Goal: Navigation & Orientation: Find specific page/section

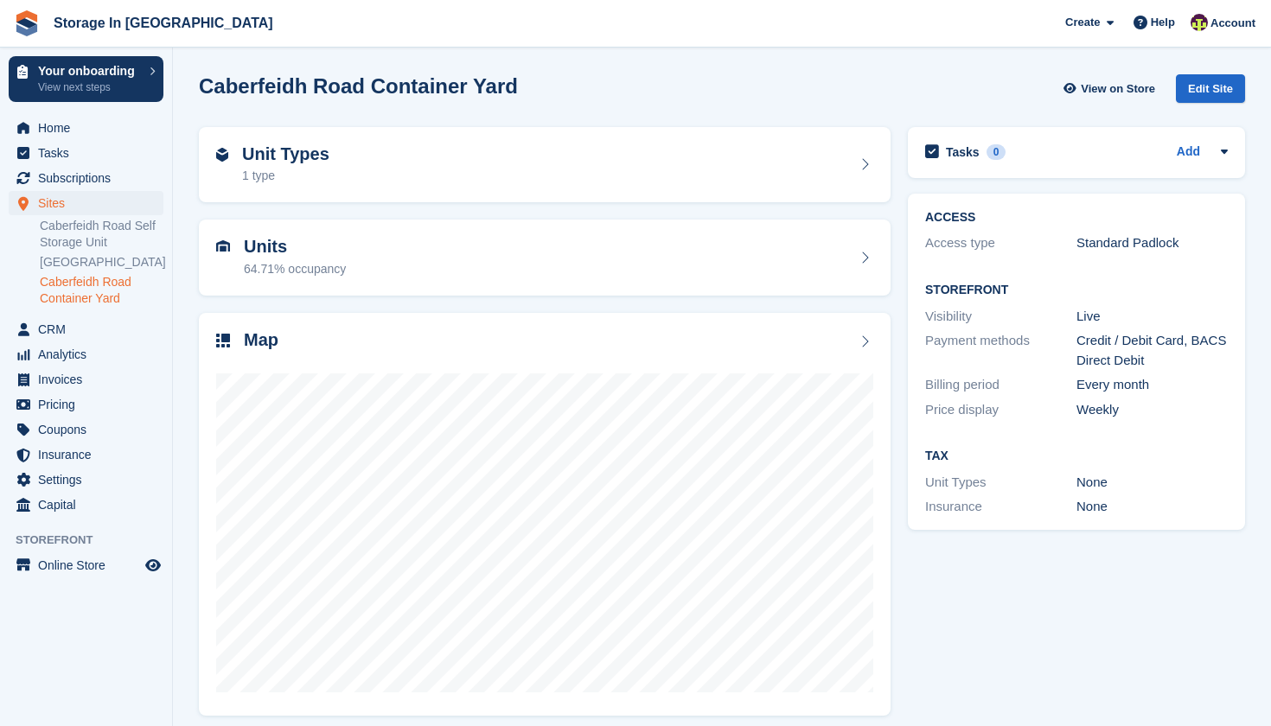
scroll to position [10, 0]
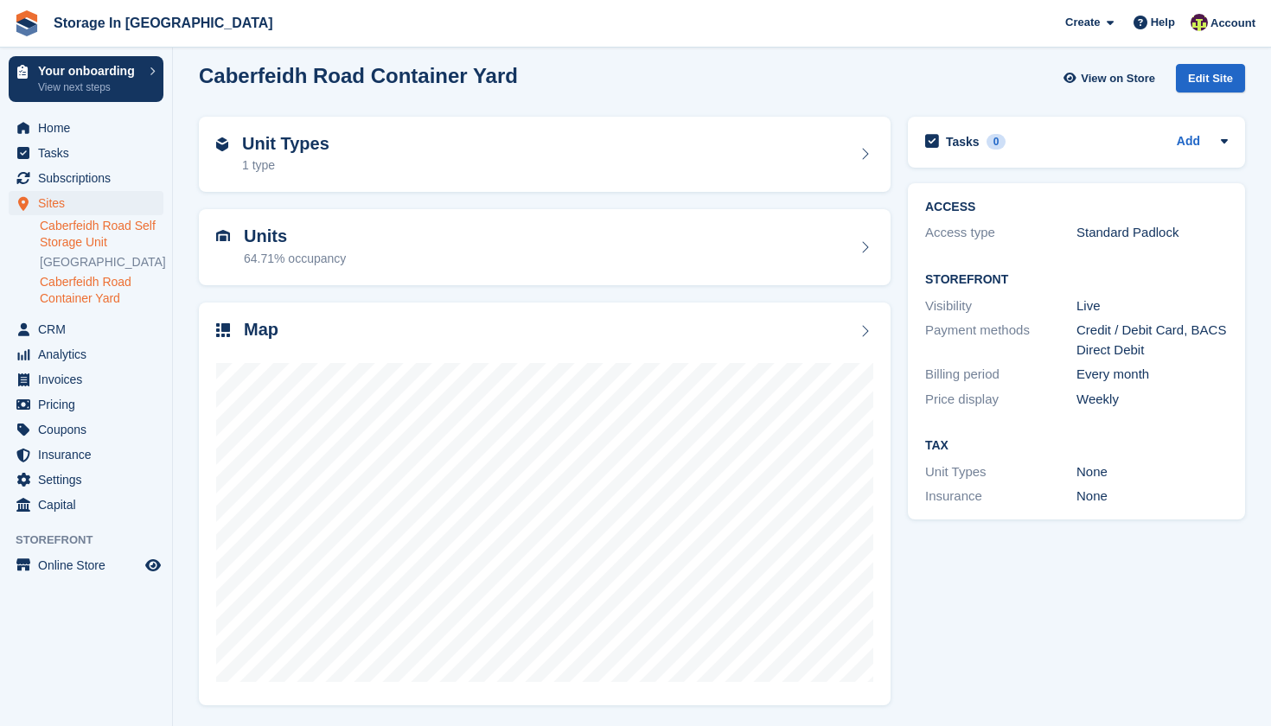
click at [126, 231] on link "Caberfeidh Road Self Storage Unit" at bounding box center [102, 234] width 124 height 33
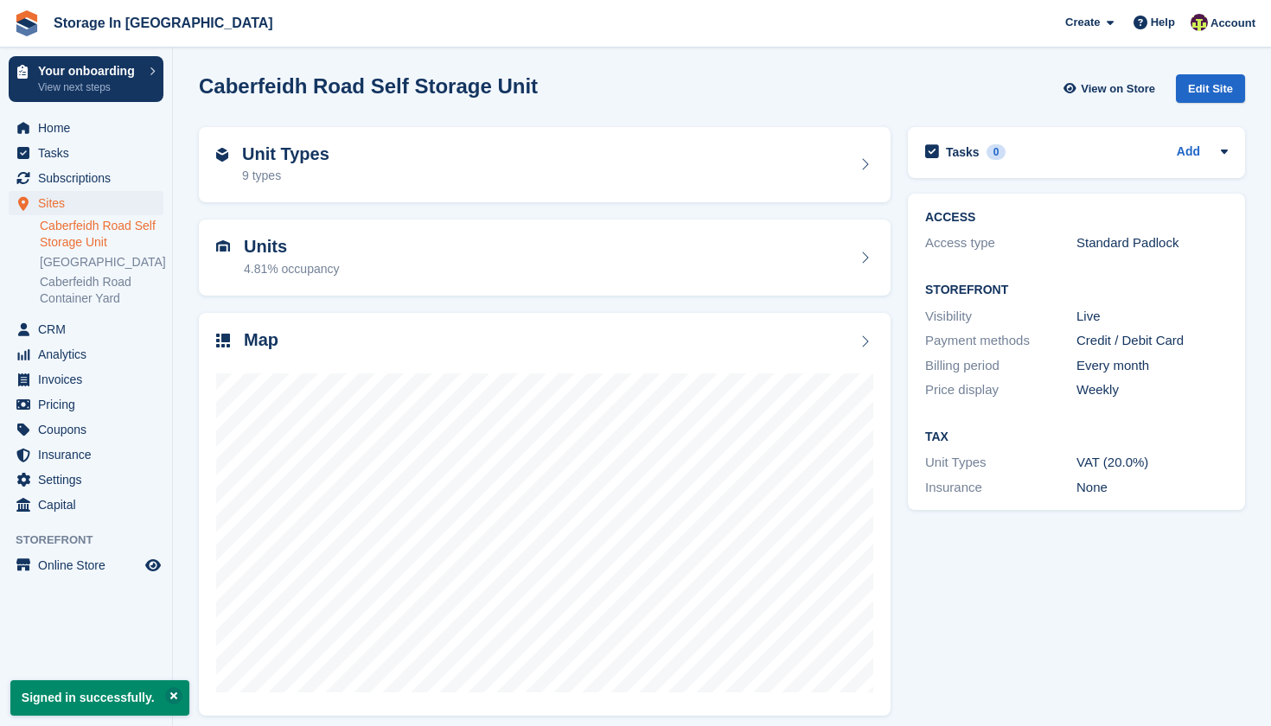
scroll to position [10, 0]
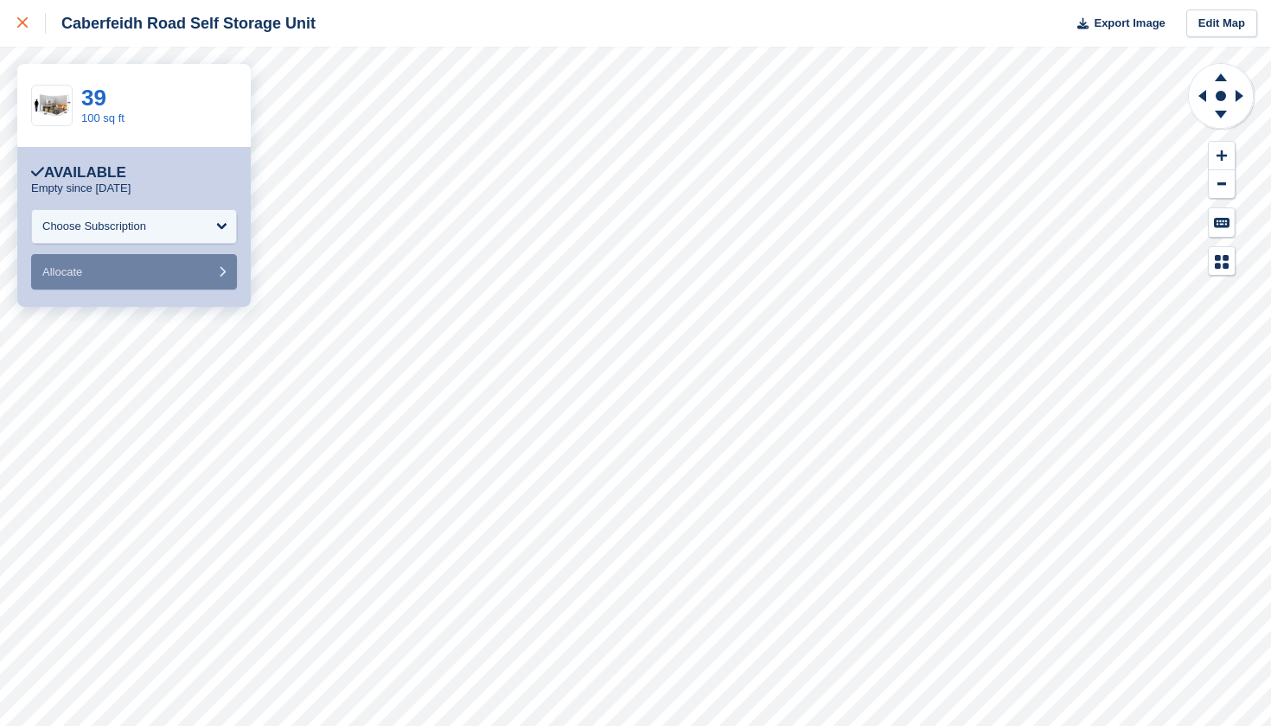
click at [29, 22] on div at bounding box center [31, 23] width 29 height 21
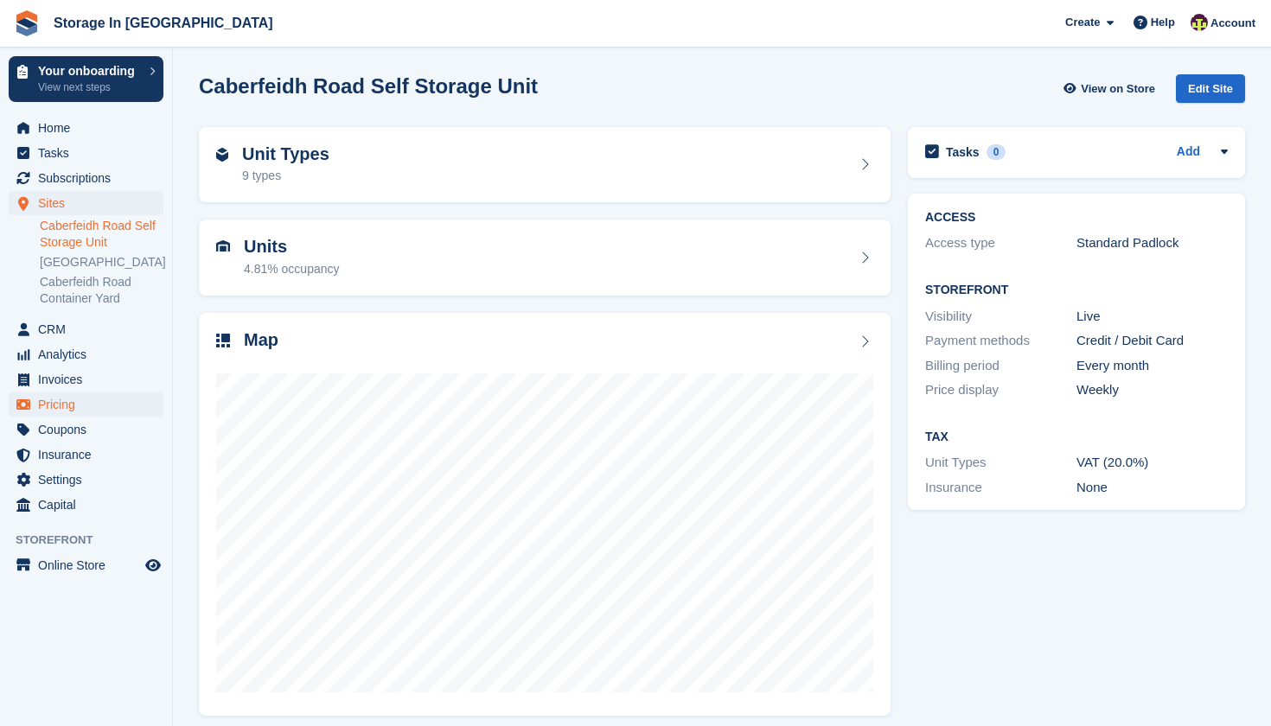
click at [66, 417] on span "Pricing" at bounding box center [90, 405] width 104 height 24
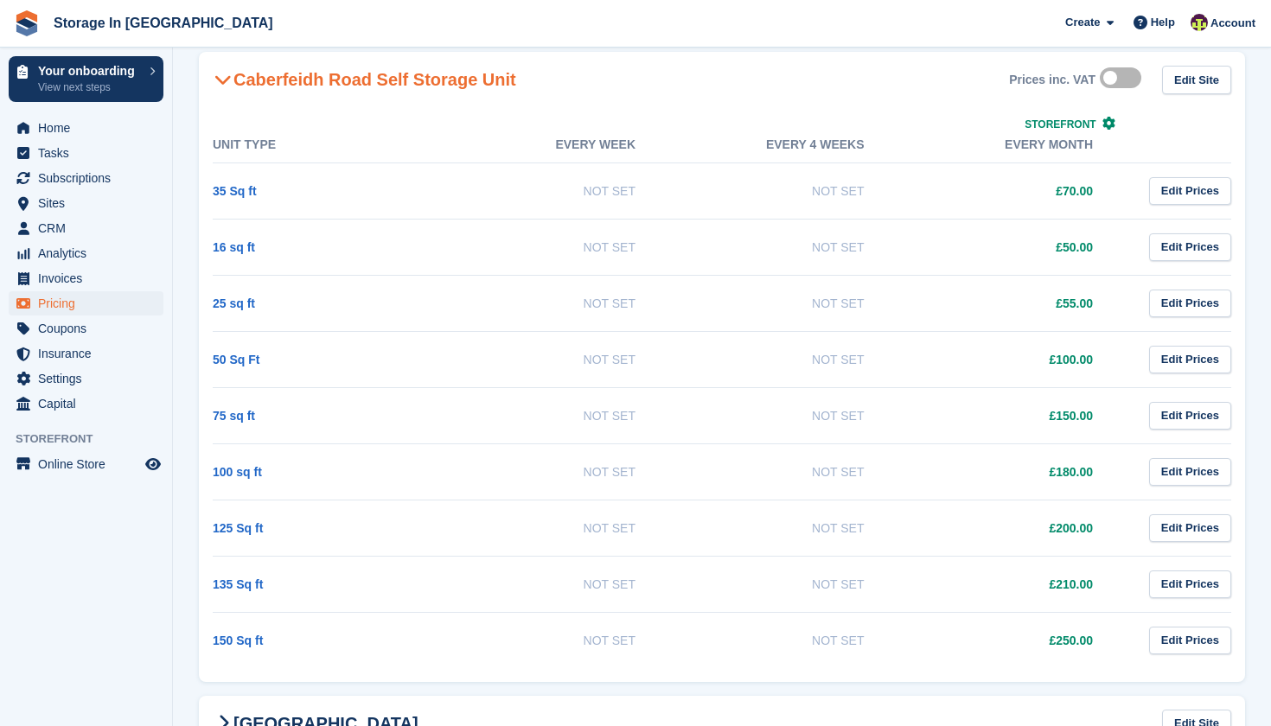
scroll to position [377, 0]
